Goal: Information Seeking & Learning: Check status

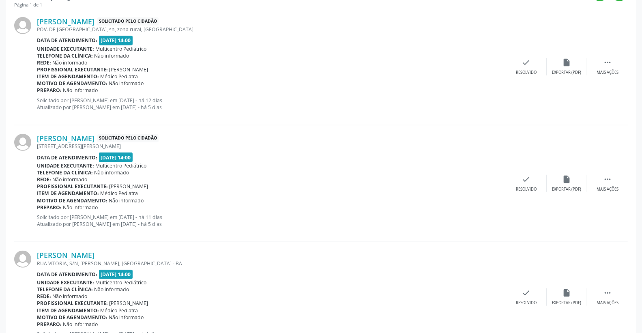
scroll to position [187, 0]
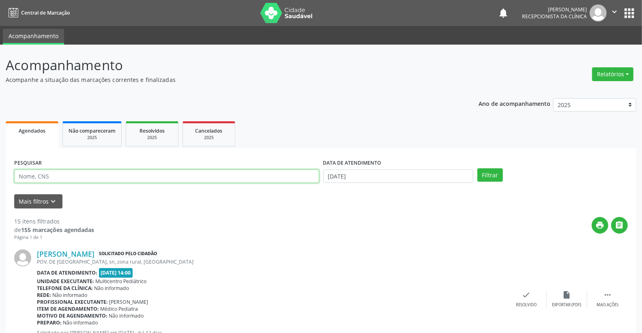
click at [107, 178] on input "text" at bounding box center [166, 177] width 305 height 14
type input "[PERSON_NAME]"
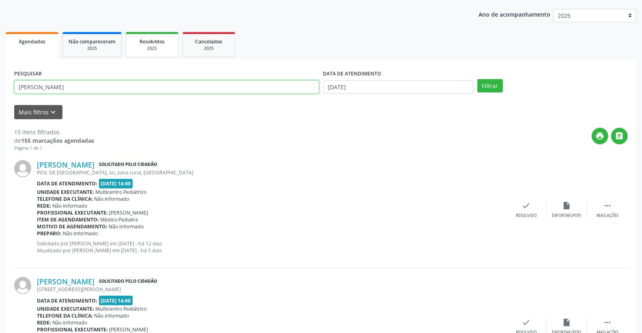
scroll to position [90, 0]
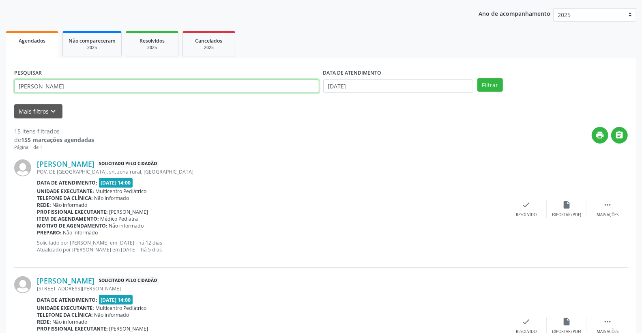
click at [269, 88] on input "maria eleny" at bounding box center [166, 87] width 305 height 14
click at [484, 87] on button "Filtrar" at bounding box center [491, 85] width 26 height 14
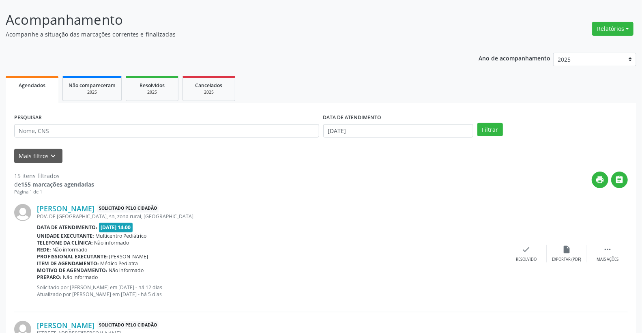
scroll to position [45, 0]
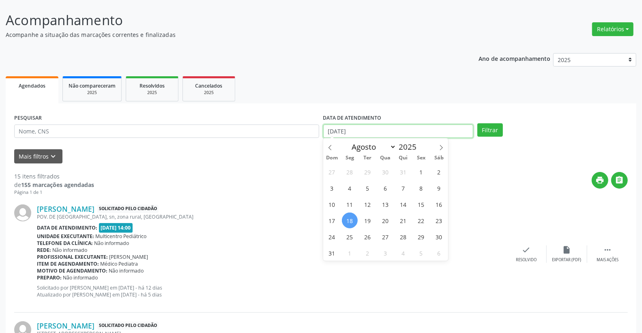
click at [388, 125] on input "[DATE]" at bounding box center [398, 132] width 151 height 14
click at [391, 221] on span "20" at bounding box center [386, 221] width 16 height 16
type input "20/08/2025"
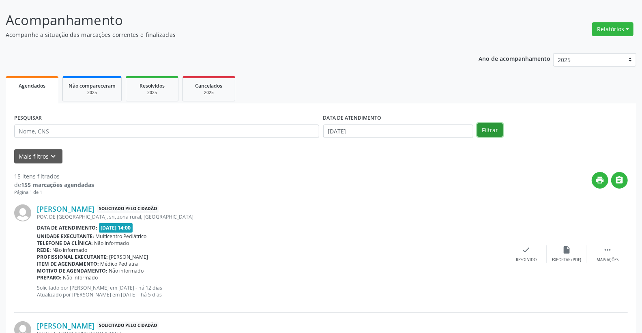
click at [488, 134] on button "Filtrar" at bounding box center [491, 130] width 26 height 14
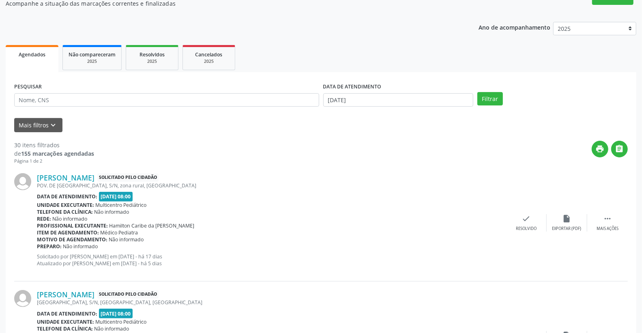
scroll to position [0, 0]
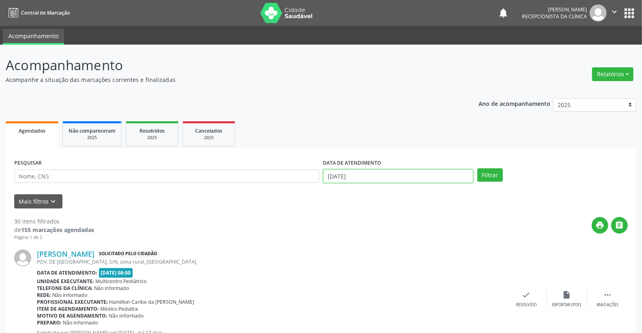
click at [371, 179] on input "20/08/2025" at bounding box center [398, 177] width 151 height 14
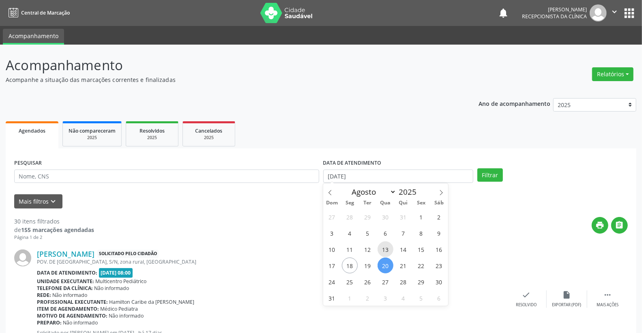
click at [388, 250] on span "13" at bounding box center [386, 249] width 16 height 16
type input "13/08/2025"
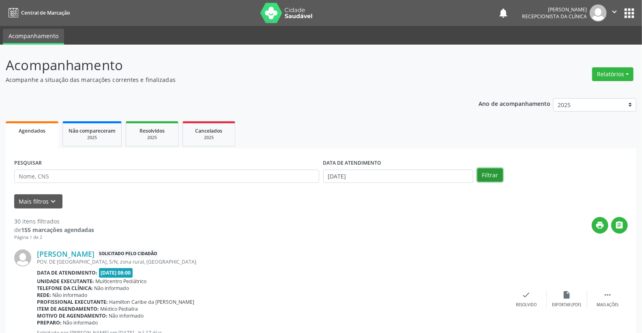
click at [491, 171] on button "Filtrar" at bounding box center [491, 175] width 26 height 14
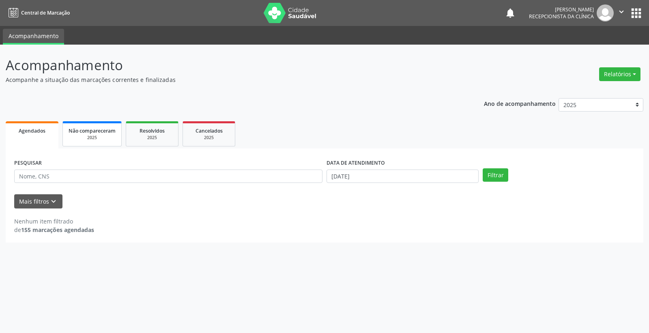
click at [96, 135] on div "2025" at bounding box center [92, 138] width 47 height 6
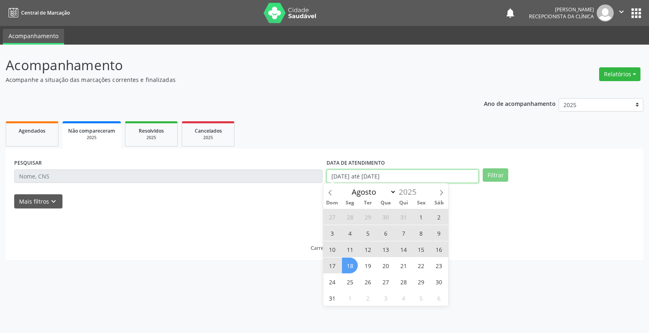
click at [447, 177] on input "01/01/2025 até 18/08/2025" at bounding box center [403, 177] width 152 height 14
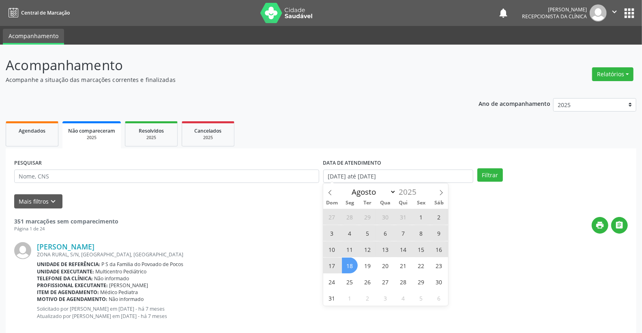
click at [390, 249] on span "13" at bounding box center [386, 249] width 16 height 16
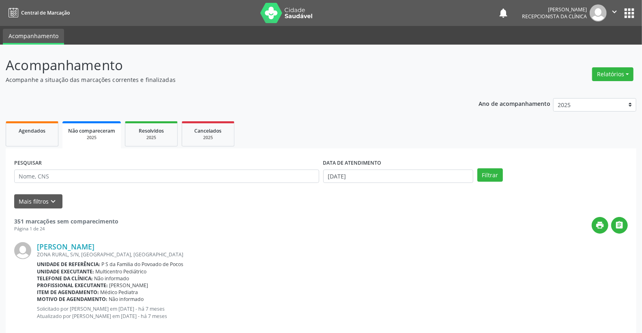
click at [385, 248] on div "Gustavo da Silva Casseano" at bounding box center [332, 246] width 591 height 9
click at [483, 172] on button "Filtrar" at bounding box center [491, 175] width 26 height 14
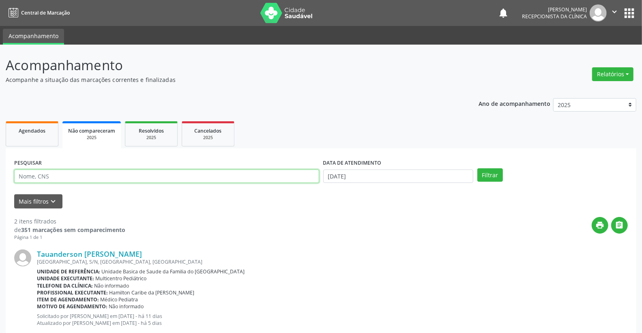
click at [215, 180] on input "text" at bounding box center [166, 177] width 305 height 14
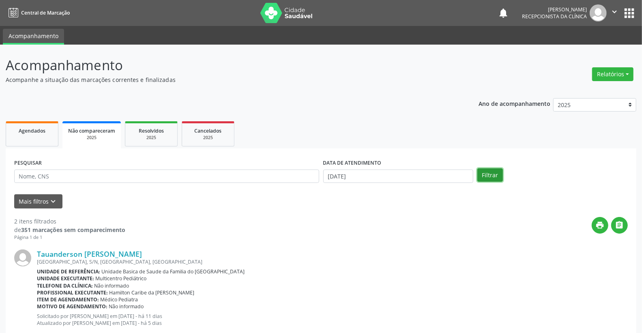
click at [484, 172] on button "Filtrar" at bounding box center [491, 175] width 26 height 14
click at [391, 173] on input "13/08/2025" at bounding box center [398, 177] width 151 height 14
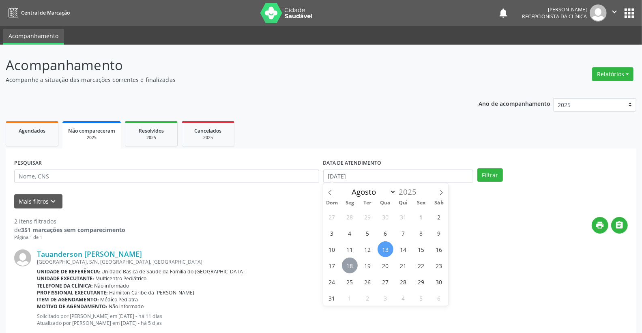
click at [351, 264] on span "18" at bounding box center [350, 266] width 16 height 16
type input "[DATE]"
click at [351, 264] on span "18" at bounding box center [350, 266] width 16 height 16
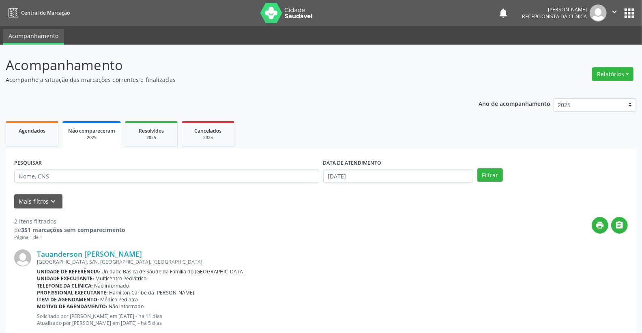
click at [504, 176] on div "Filtrar" at bounding box center [553, 175] width 155 height 14
click at [495, 176] on button "Filtrar" at bounding box center [491, 175] width 26 height 14
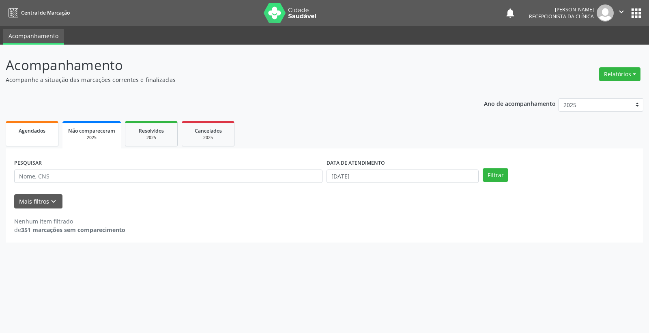
click at [37, 134] on div "Agendados" at bounding box center [32, 130] width 41 height 9
click at [500, 173] on button "Filtrar" at bounding box center [496, 175] width 26 height 14
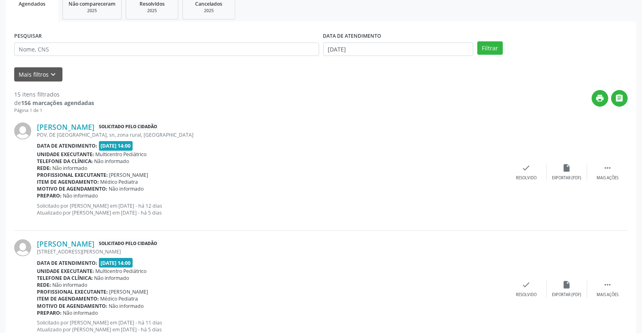
scroll to position [135, 0]
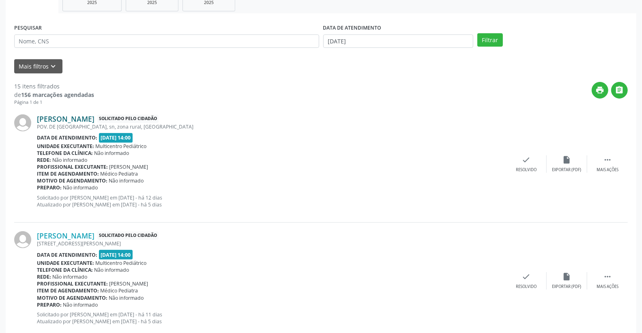
click at [95, 115] on link "[PERSON_NAME]" at bounding box center [66, 118] width 58 height 9
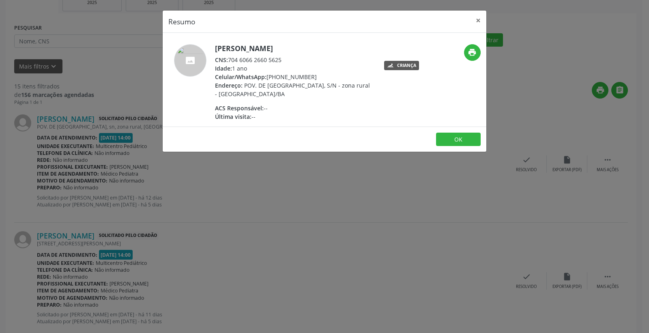
drag, startPoint x: 229, startPoint y: 60, endPoint x: 294, endPoint y: 59, distance: 65.3
click at [294, 59] on div "CNS: 704 6066 2660 5625" at bounding box center [294, 60] width 158 height 9
copy div "704 6066 2660 5625"
click at [479, 23] on button "×" at bounding box center [478, 21] width 16 height 20
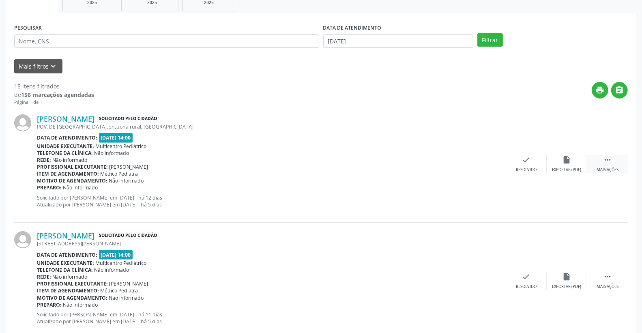
click at [603, 161] on icon "" at bounding box center [607, 159] width 9 height 9
click at [491, 161] on div "print Imprimir" at bounding box center [486, 163] width 41 height 17
